Goal: Task Accomplishment & Management: Complete application form

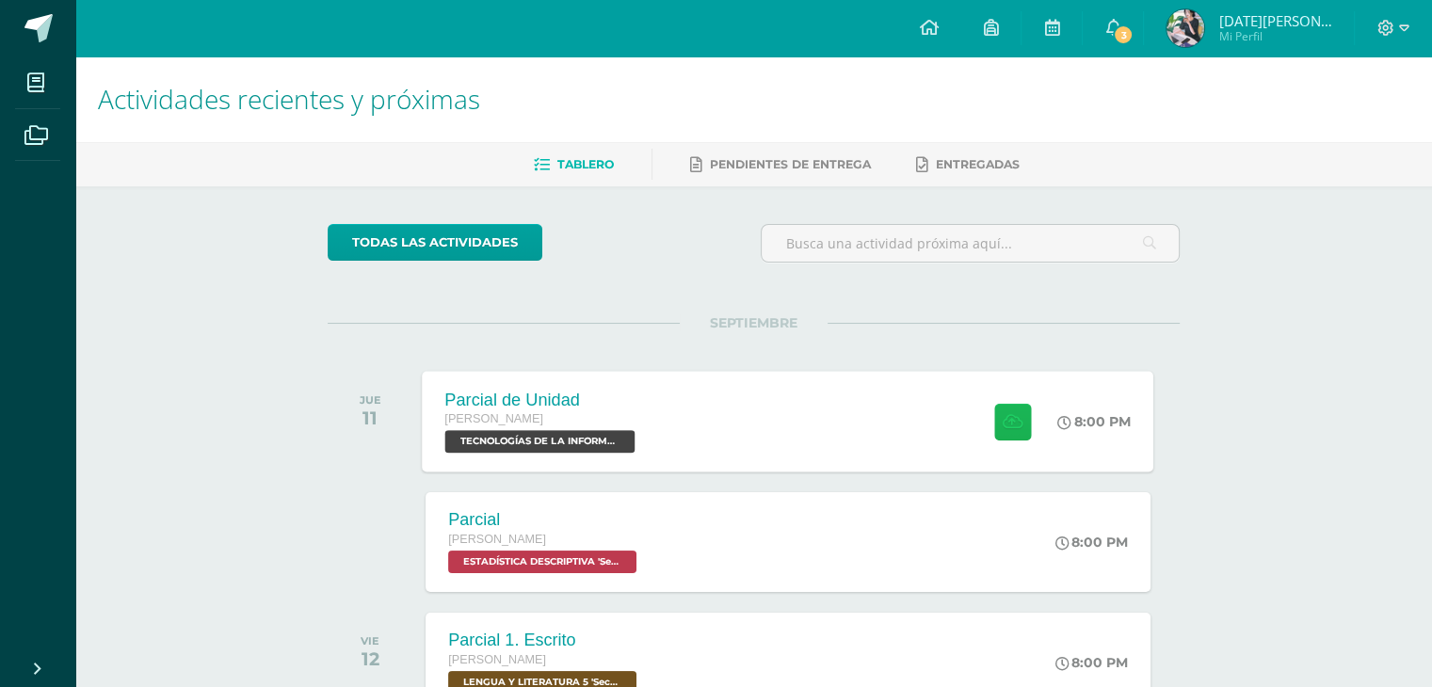
click at [1007, 407] on button at bounding box center [1012, 421] width 37 height 37
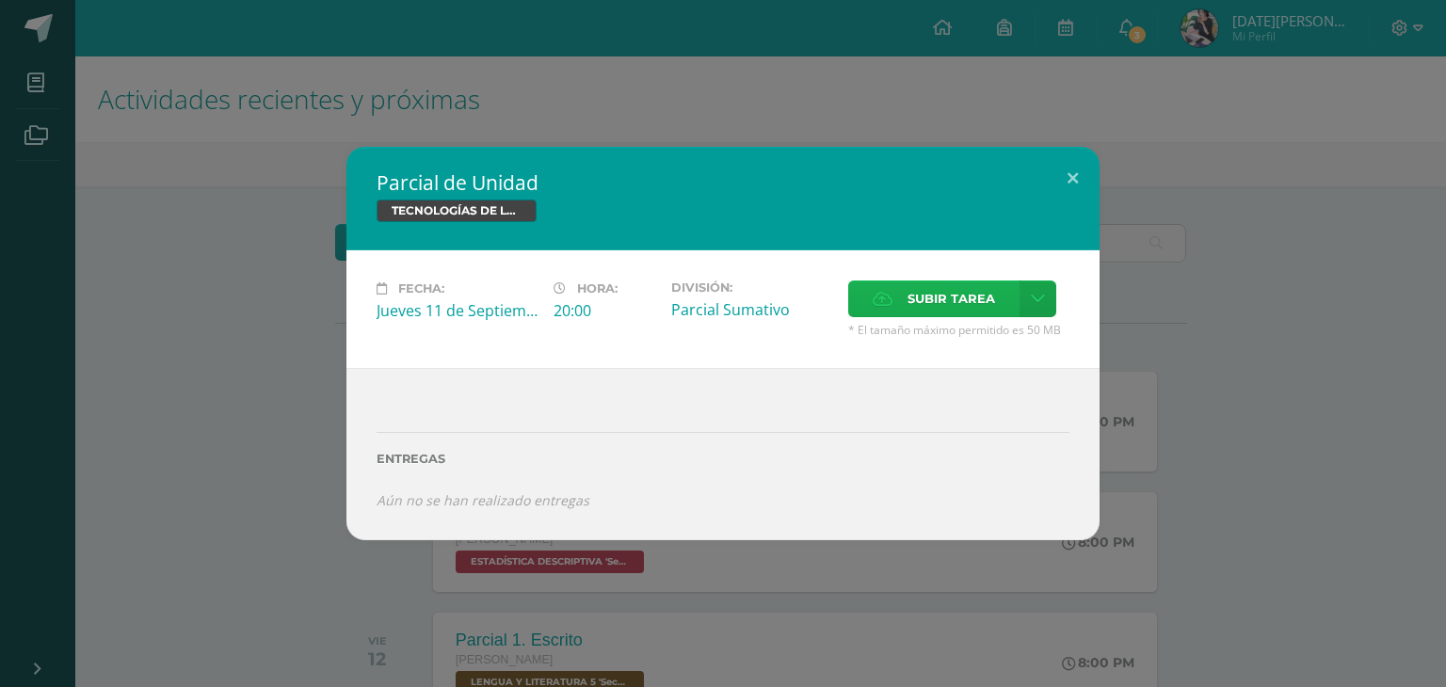
click at [905, 301] on label "Subir tarea" at bounding box center [933, 298] width 171 height 37
click at [0, 0] on input "Subir tarea" at bounding box center [0, 0] width 0 height 0
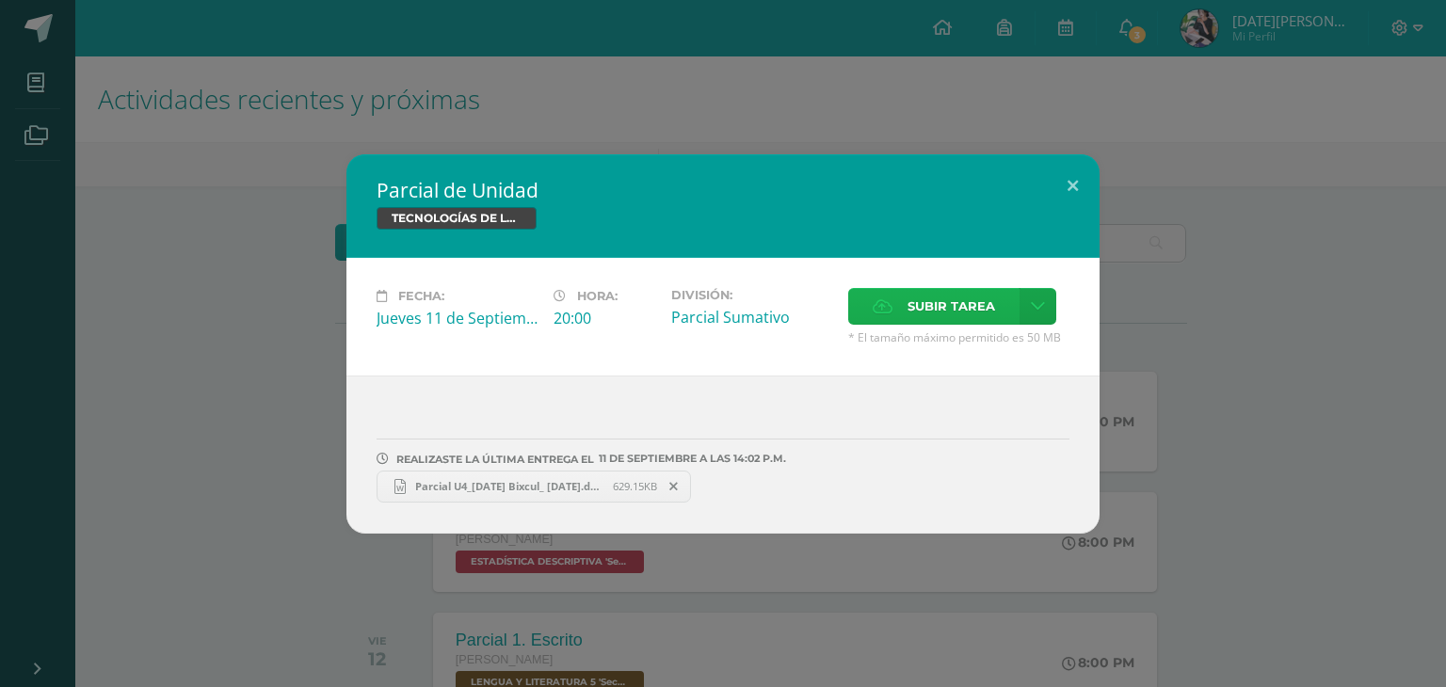
click at [928, 300] on span "Subir tarea" at bounding box center [951, 306] width 88 height 35
click at [0, 0] on input "Subir tarea" at bounding box center [0, 0] width 0 height 0
click at [1070, 182] on button at bounding box center [1073, 186] width 54 height 64
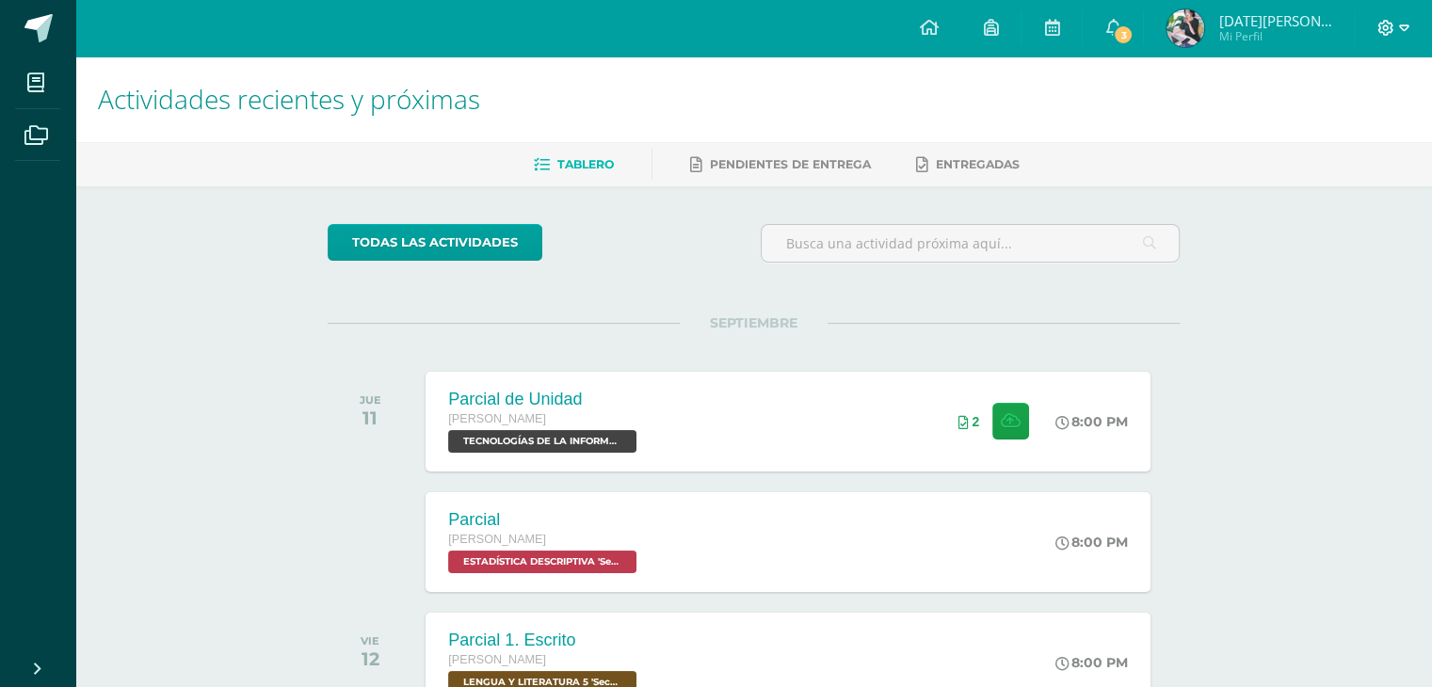
click at [1385, 28] on icon at bounding box center [1385, 28] width 17 height 17
click at [1343, 120] on span "Cerrar sesión" at bounding box center [1344, 128] width 85 height 18
